Goal: Task Accomplishment & Management: Manage account settings

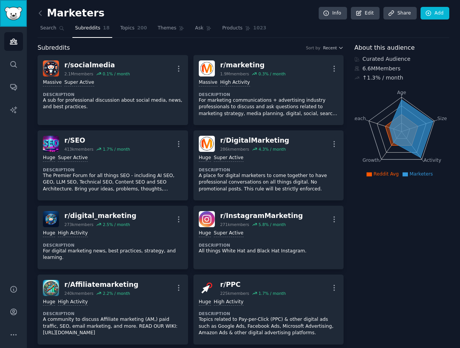
click at [12, 13] on img "Sidebar" at bounding box center [14, 13] width 18 height 13
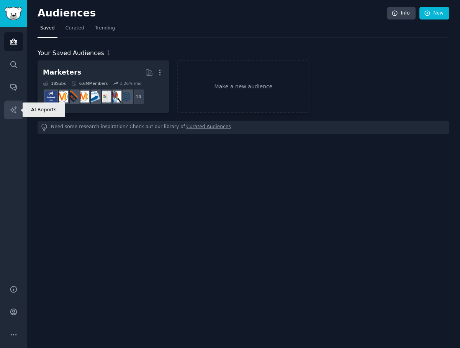
click at [16, 109] on icon "Sidebar" at bounding box center [13, 109] width 7 height 7
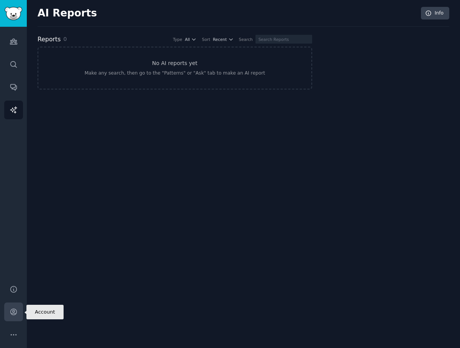
click at [6, 318] on link "Account" at bounding box center [13, 312] width 19 height 19
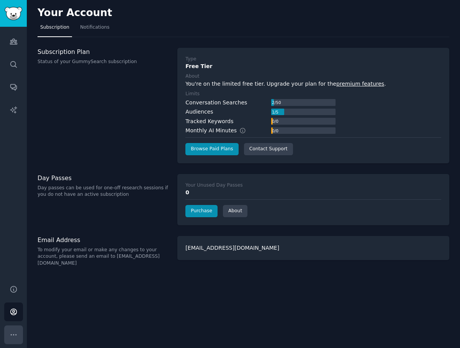
click at [17, 331] on icon "Sidebar" at bounding box center [14, 335] width 8 height 8
click at [7, 47] on link "Audiences" at bounding box center [13, 41] width 19 height 19
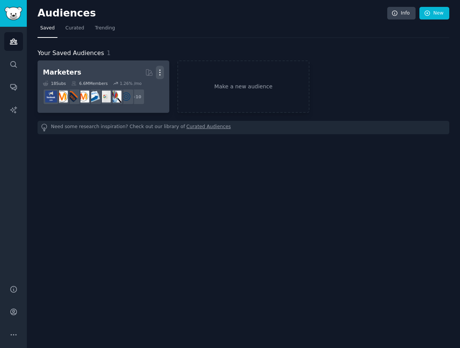
click at [162, 73] on icon "button" at bounding box center [160, 72] width 8 height 8
click at [137, 92] on p "Delete" at bounding box center [139, 89] width 18 height 8
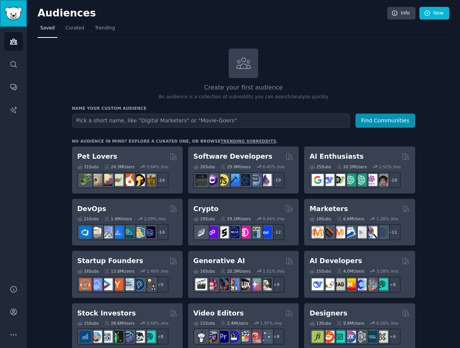
click at [12, 8] on img "Sidebar" at bounding box center [14, 13] width 18 height 13
click at [14, 5] on link "Sidebar" at bounding box center [13, 13] width 27 height 27
click at [16, 4] on link "Sidebar" at bounding box center [13, 13] width 27 height 27
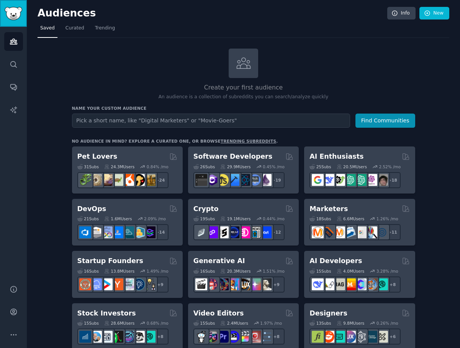
drag, startPoint x: 34, startPoint y: 0, endPoint x: 21, endPoint y: 15, distance: 19.8
click at [21, 15] on img "Sidebar" at bounding box center [14, 13] width 18 height 13
drag, startPoint x: 374, startPoint y: 214, endPoint x: 154, endPoint y: 46, distance: 276.8
